Goal: Register for event/course

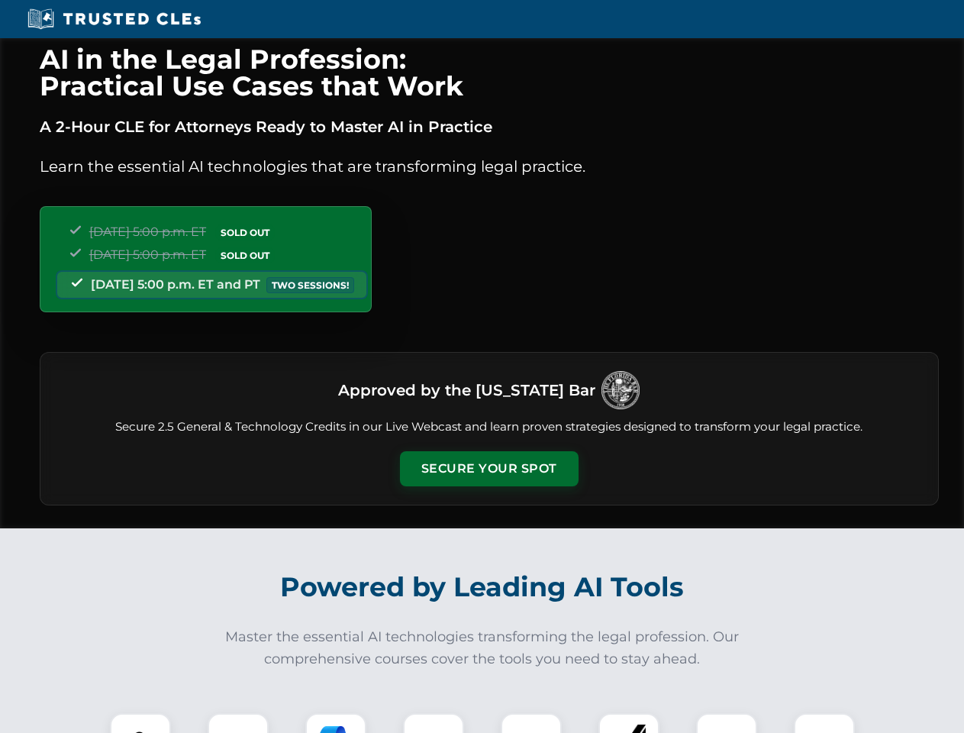
click at [488, 469] on button "Secure Your Spot" at bounding box center [489, 468] width 179 height 35
click at [140, 723] on img at bounding box center [140, 743] width 44 height 44
click at [238, 723] on div at bounding box center [238, 743] width 61 height 61
